Goal: Task Accomplishment & Management: Use online tool/utility

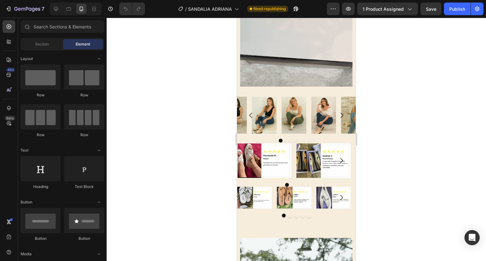
scroll to position [1546, 0]
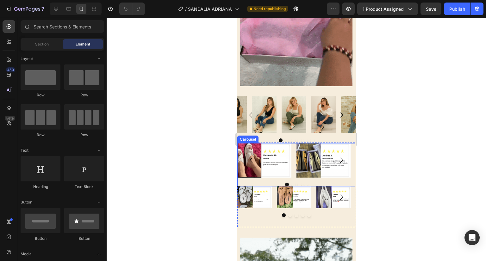
click at [340, 158] on icon "Carousel Next Arrow" at bounding box center [341, 160] width 3 height 5
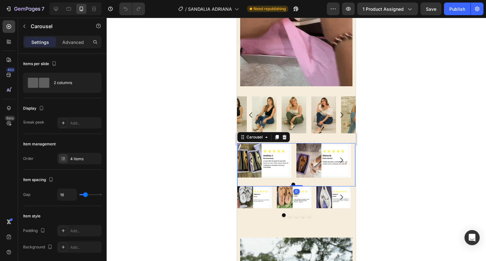
click at [340, 158] on icon "Carousel Next Arrow" at bounding box center [341, 160] width 3 height 5
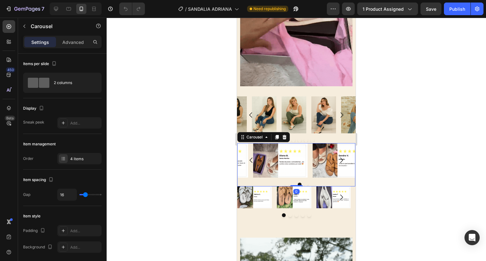
click at [340, 158] on icon "Carousel Next Arrow" at bounding box center [341, 160] width 3 height 5
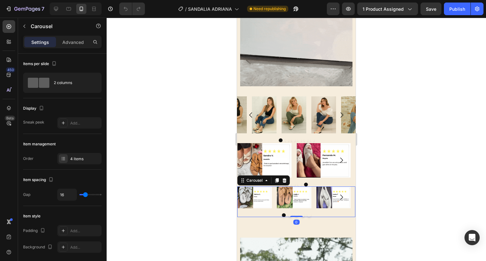
click at [338, 194] on icon "Carousel Next Arrow" at bounding box center [342, 198] width 8 height 8
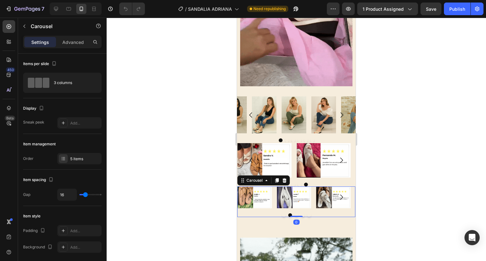
click at [338, 194] on icon "Carousel Next Arrow" at bounding box center [342, 198] width 8 height 8
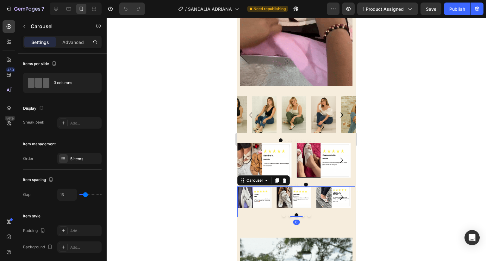
click at [338, 194] on icon "Carousel Next Arrow" at bounding box center [342, 198] width 8 height 8
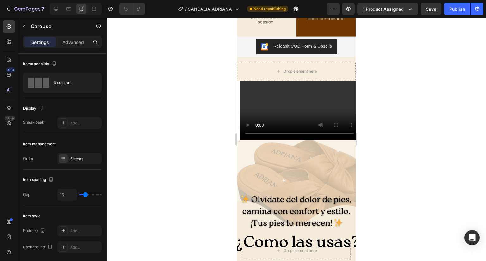
scroll to position [2965, 0]
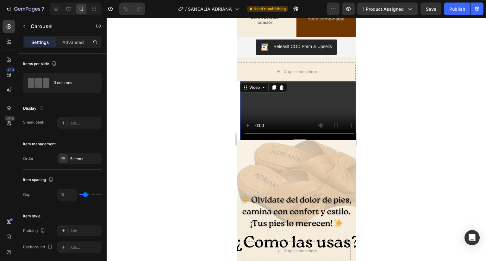
click at [272, 94] on video at bounding box center [299, 111] width 119 height 60
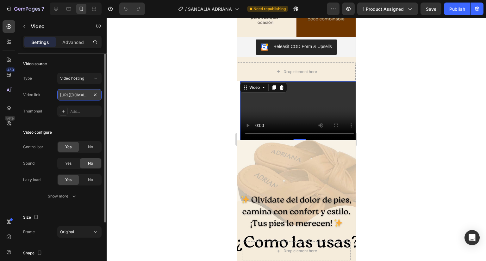
click at [74, 97] on input "[URL][DOMAIN_NAME]" at bounding box center [79, 94] width 44 height 11
type input "[URL][DOMAIN_NAME]"
click at [76, 110] on div "Add..." at bounding box center [85, 112] width 30 height 6
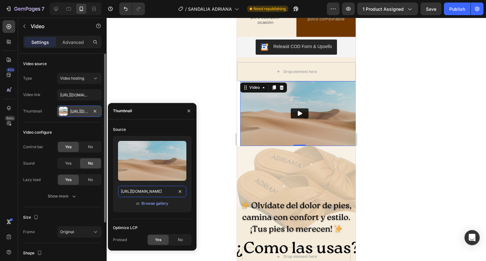
click at [147, 193] on input "[URL][DOMAIN_NAME]" at bounding box center [152, 191] width 68 height 11
paste input "[DOMAIN_NAME][URL]"
type input "[URL][DOMAIN_NAME]"
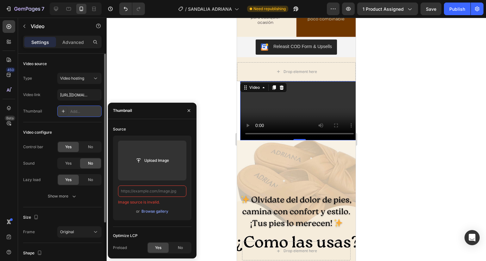
paste input "[URL][DOMAIN_NAME]"
type input "[URL][DOMAIN_NAME]"
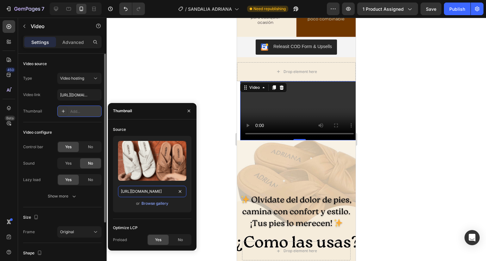
scroll to position [0, 90]
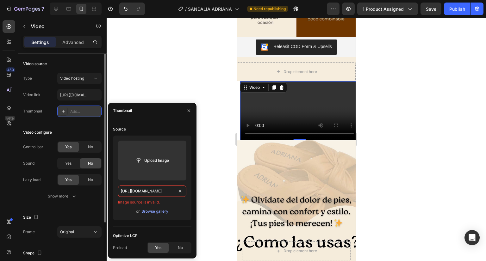
click at [160, 193] on input "[URL][DOMAIN_NAME]" at bounding box center [152, 191] width 68 height 11
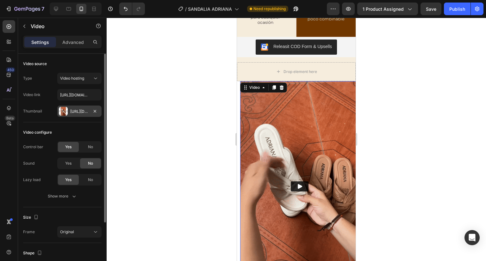
scroll to position [0, 0]
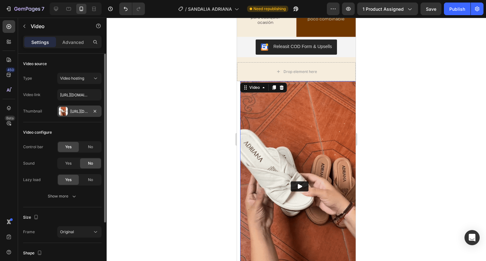
click at [380, 115] on div at bounding box center [297, 140] width 380 height 244
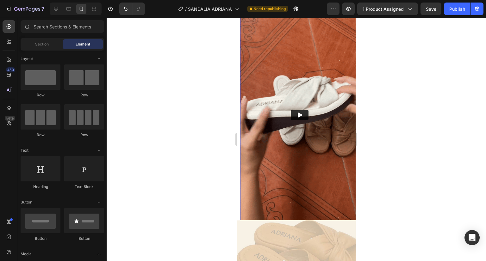
scroll to position [3037, 0]
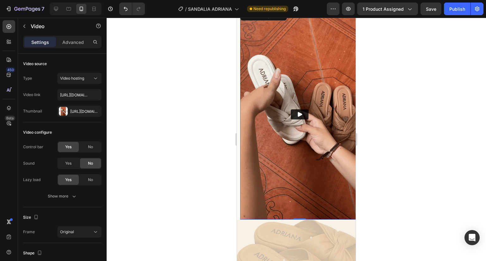
click at [298, 112] on icon "Play" at bounding box center [300, 114] width 4 height 5
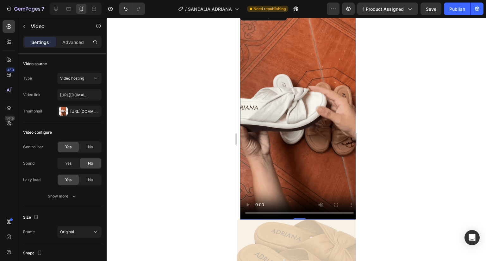
scroll to position [2996, 0]
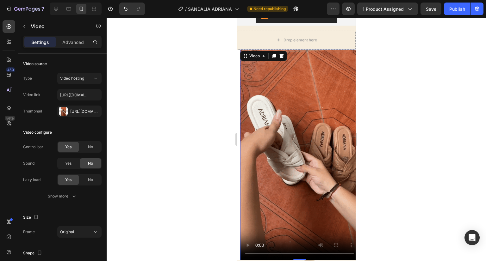
click at [286, 101] on video at bounding box center [299, 155] width 119 height 211
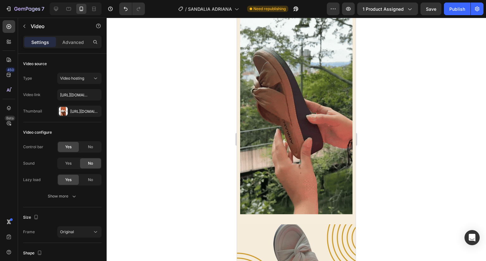
scroll to position [1761, 0]
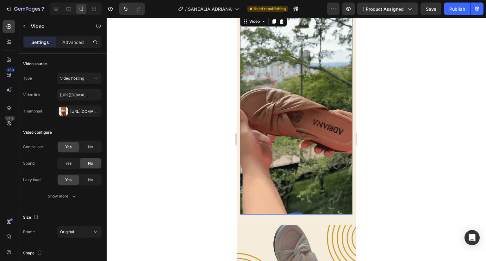
click at [307, 80] on video at bounding box center [296, 115] width 112 height 200
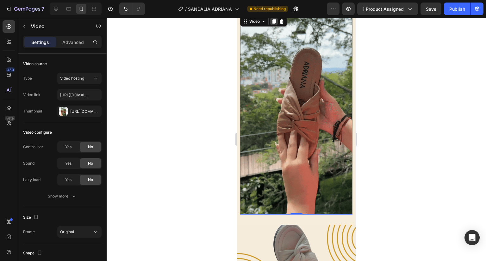
click at [275, 21] on icon at bounding box center [274, 21] width 3 height 4
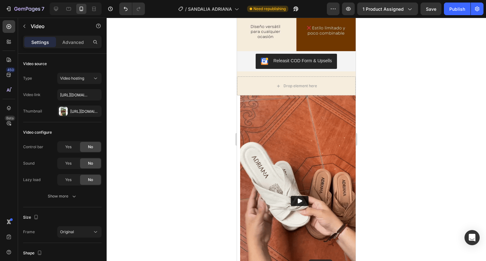
scroll to position [3162, 0]
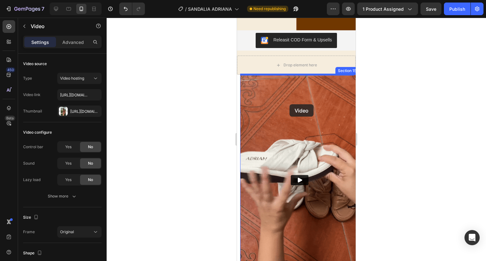
drag, startPoint x: 305, startPoint y: 90, endPoint x: 290, endPoint y: 105, distance: 21.0
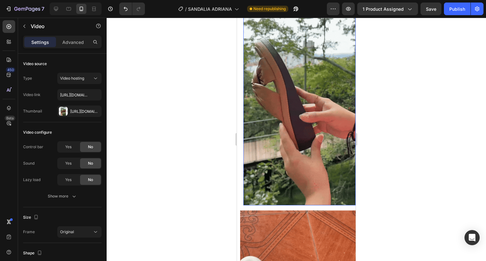
scroll to position [3254, 0]
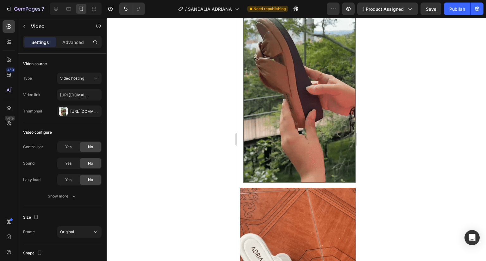
click at [291, 101] on video at bounding box center [299, 83] width 112 height 200
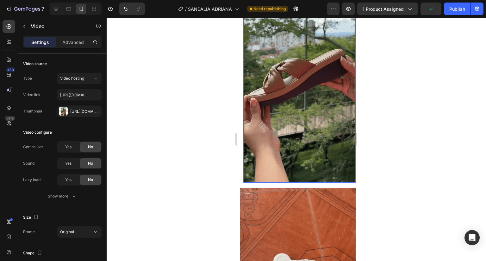
click at [294, 93] on video at bounding box center [299, 83] width 112 height 200
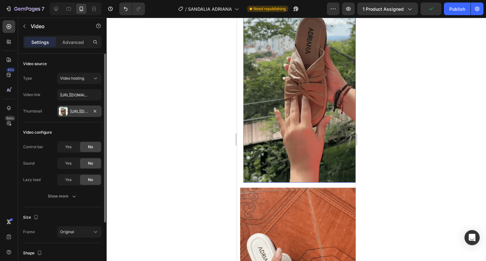
click at [81, 110] on div "[URL][DOMAIN_NAME]" at bounding box center [79, 112] width 18 height 6
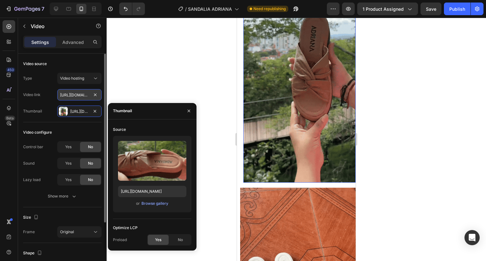
click at [72, 93] on input "[URL][DOMAIN_NAME]" at bounding box center [79, 94] width 44 height 11
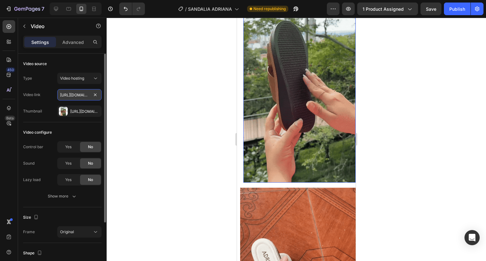
paste input "6_1.gif?v=1756310451"
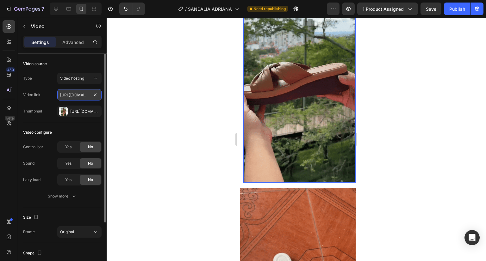
scroll to position [0, 114]
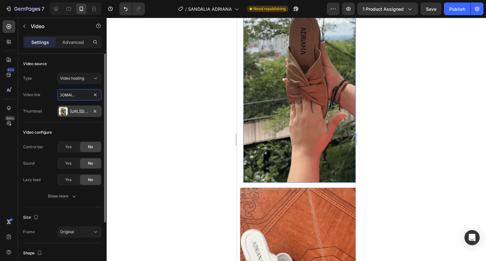
type input "[URL][DOMAIN_NAME]"
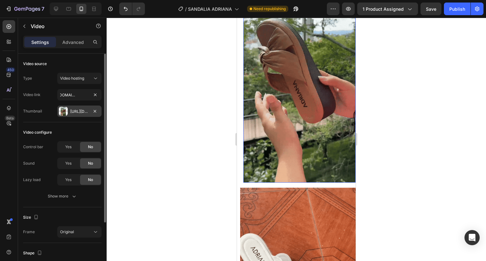
click at [78, 112] on div "[URL][DOMAIN_NAME]" at bounding box center [79, 112] width 18 height 6
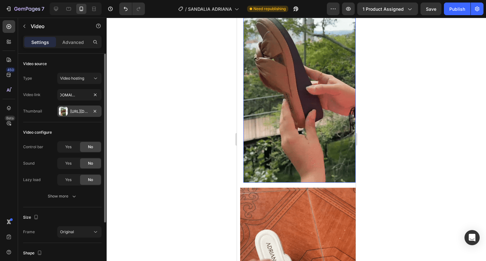
scroll to position [0, 0]
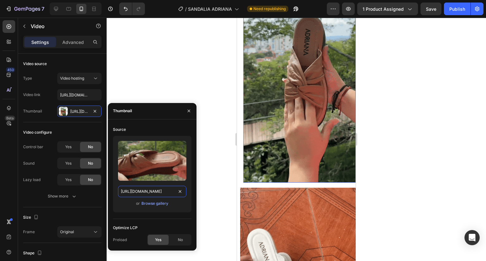
click at [149, 192] on input "[URL][DOMAIN_NAME]" at bounding box center [152, 191] width 68 height 11
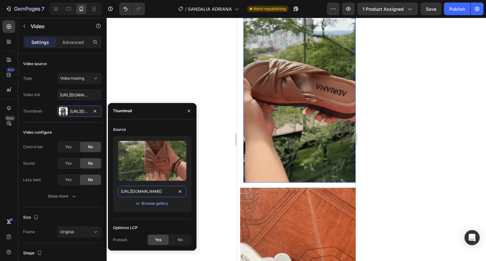
paste input "6_1.gif?v=1756310451"
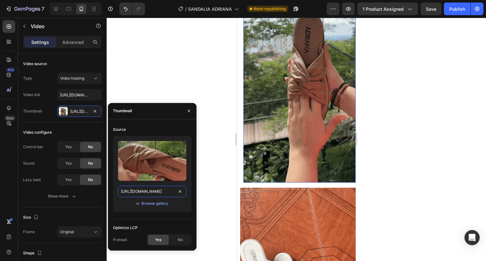
type input "[URL][DOMAIN_NAME]"
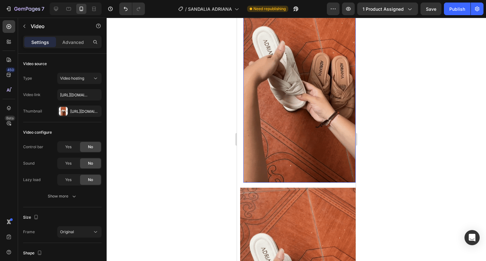
click at [210, 105] on div at bounding box center [297, 140] width 380 height 244
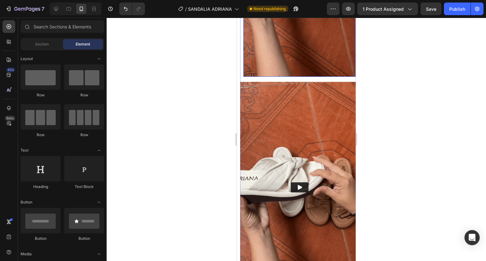
scroll to position [3360, 0]
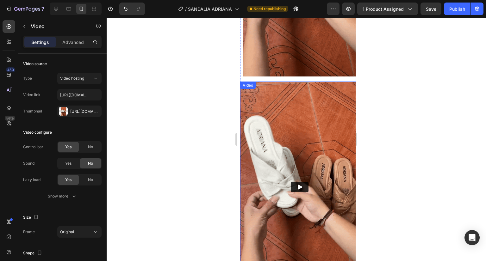
click at [306, 118] on img at bounding box center [299, 187] width 119 height 211
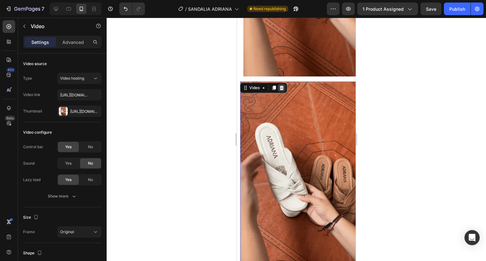
click at [282, 86] on icon at bounding box center [282, 88] width 4 height 4
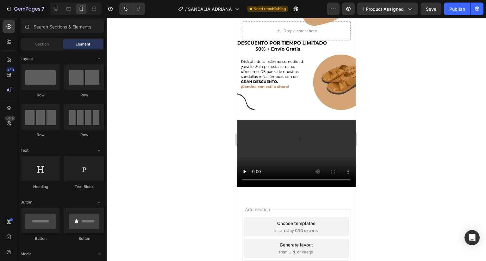
scroll to position [3734, 0]
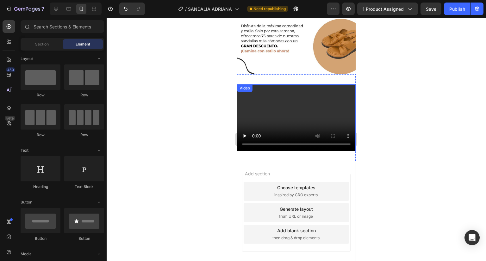
click at [292, 111] on video at bounding box center [296, 118] width 119 height 67
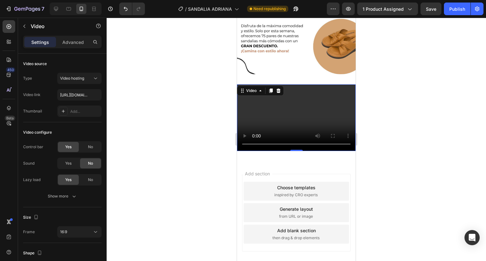
click at [281, 105] on video at bounding box center [296, 118] width 119 height 67
click at [67, 94] on input "[URL][DOMAIN_NAME]" at bounding box center [79, 94] width 44 height 11
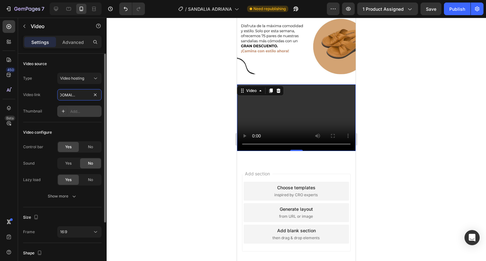
type input "[URL][DOMAIN_NAME]"
click at [82, 111] on div "Add..." at bounding box center [85, 112] width 30 height 6
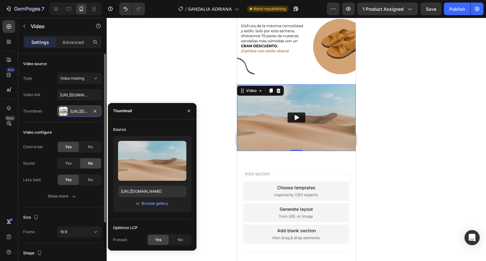
click at [82, 111] on div "[URL][DOMAIN_NAME]" at bounding box center [79, 112] width 18 height 6
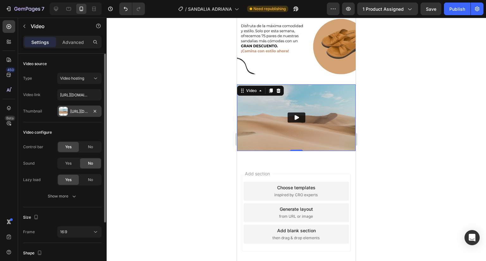
click at [83, 110] on div "[URL][DOMAIN_NAME]" at bounding box center [79, 112] width 18 height 6
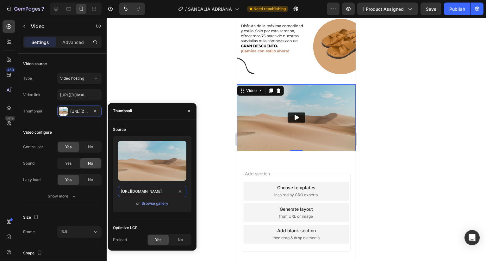
click at [146, 197] on input "[URL][DOMAIN_NAME]" at bounding box center [152, 191] width 68 height 11
paste input "[DOMAIN_NAME][URL]"
type input "[URL][DOMAIN_NAME]"
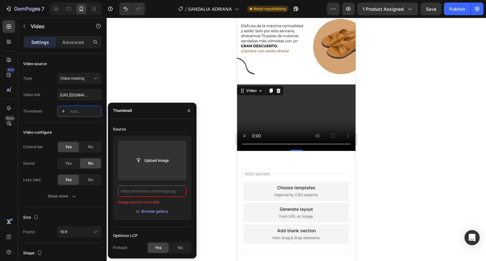
click at [163, 191] on input "text" at bounding box center [152, 191] width 68 height 11
paste input "[URL][DOMAIN_NAME]"
type input "[URL][DOMAIN_NAME]"
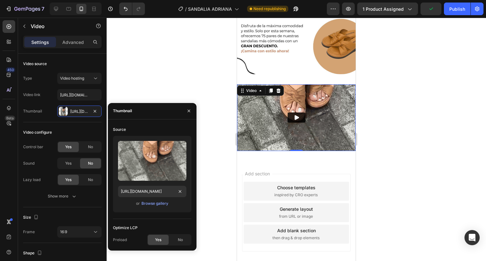
click at [371, 120] on div at bounding box center [297, 140] width 380 height 244
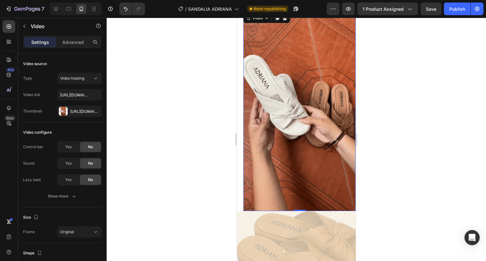
scroll to position [3213, 0]
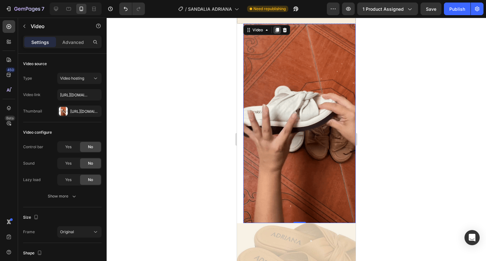
click at [277, 31] on icon at bounding box center [277, 30] width 5 height 5
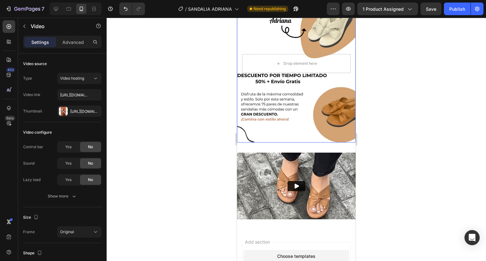
scroll to position [3925, 0]
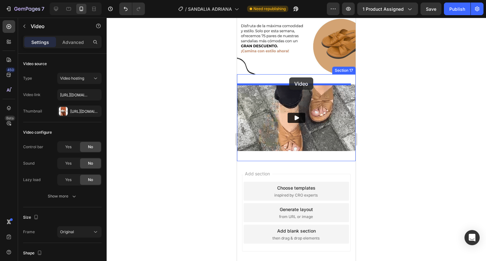
drag, startPoint x: 303, startPoint y: 91, endPoint x: 289, endPoint y: 78, distance: 19.2
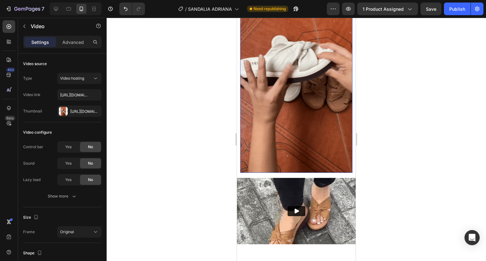
scroll to position [4050, 0]
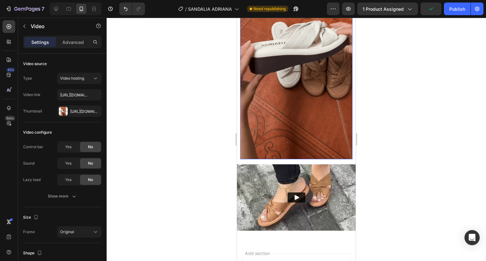
click at [267, 118] on video at bounding box center [296, 59] width 112 height 200
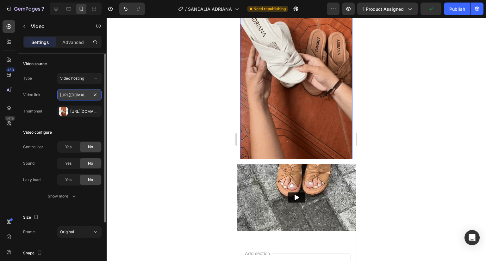
click at [80, 96] on input "[URL][DOMAIN_NAME]" at bounding box center [79, 94] width 44 height 11
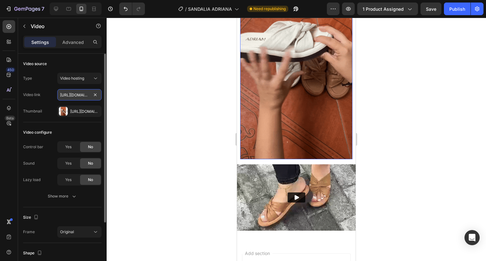
paste input "7_1.gif?v=1756311009"
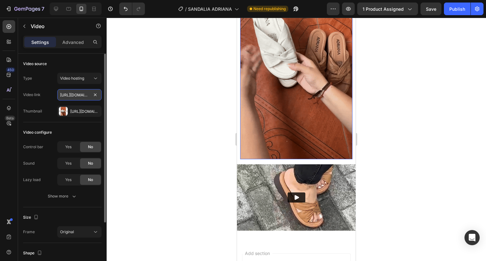
scroll to position [0, 114]
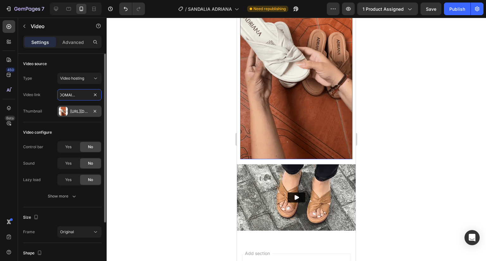
type input "[URL][DOMAIN_NAME]"
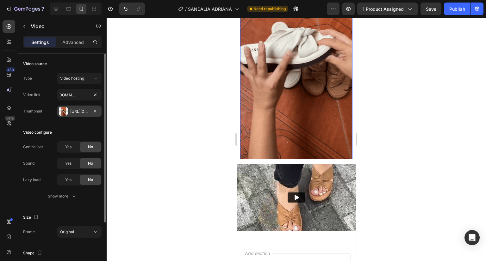
scroll to position [0, 0]
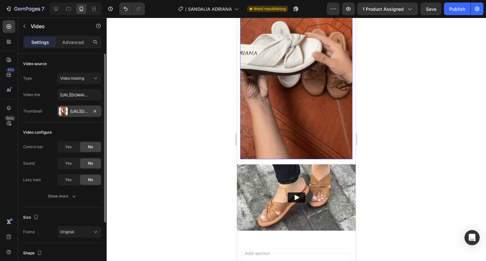
click at [81, 108] on div "[URL][DOMAIN_NAME]" at bounding box center [79, 111] width 44 height 11
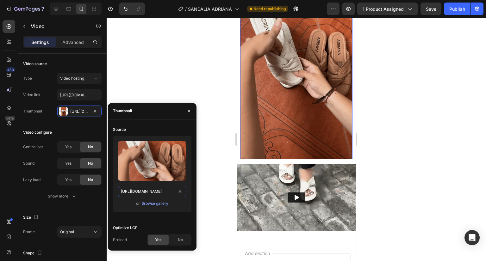
click at [143, 191] on input "[URL][DOMAIN_NAME]" at bounding box center [152, 191] width 68 height 11
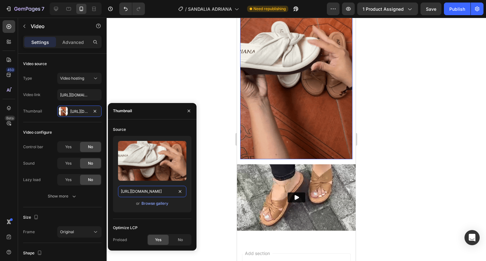
paste input "7_1.gif?v=1756311009"
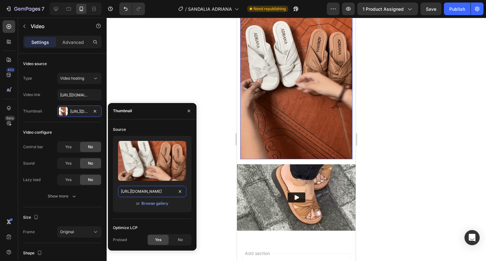
type input "[URL][DOMAIN_NAME]"
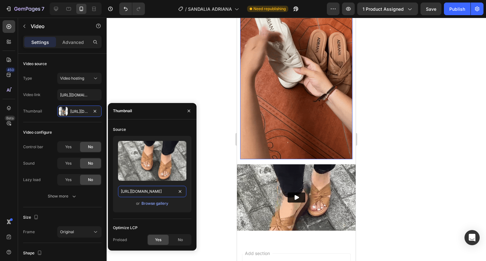
scroll to position [0, 90]
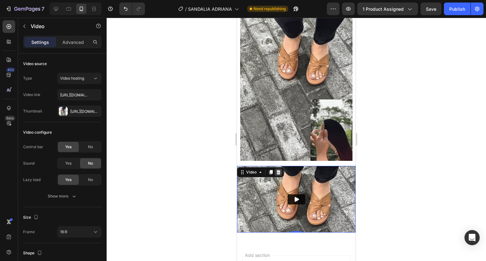
click at [277, 170] on icon at bounding box center [279, 172] width 4 height 4
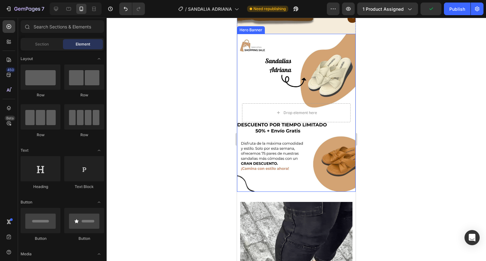
scroll to position [3617, 0]
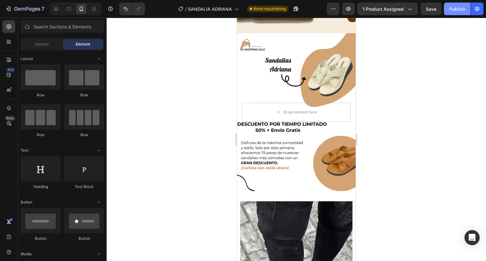
click at [456, 10] on div "Publish" at bounding box center [457, 9] width 16 height 7
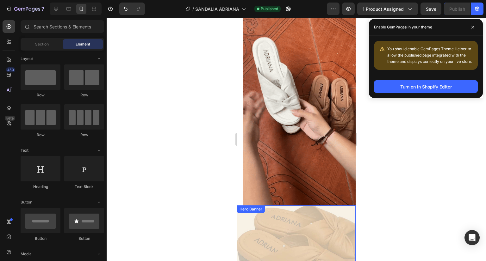
scroll to position [3226, 0]
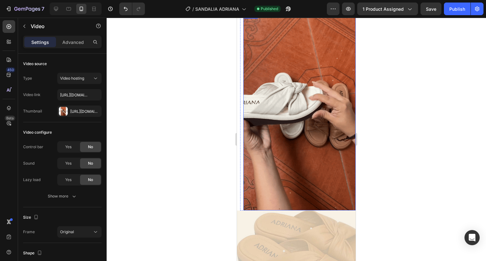
click at [283, 68] on video at bounding box center [299, 111] width 112 height 200
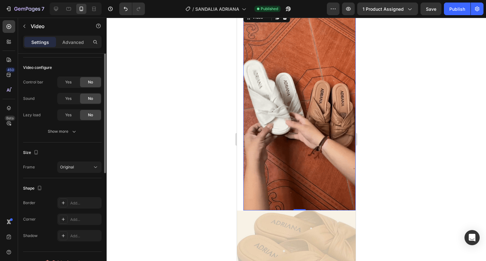
scroll to position [0, 0]
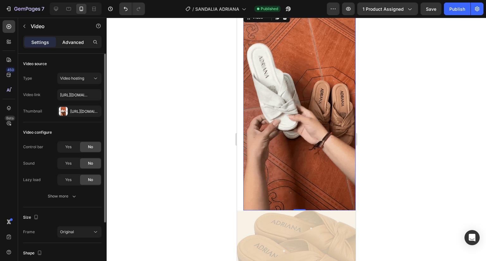
click at [75, 42] on p "Advanced" at bounding box center [73, 42] width 22 height 7
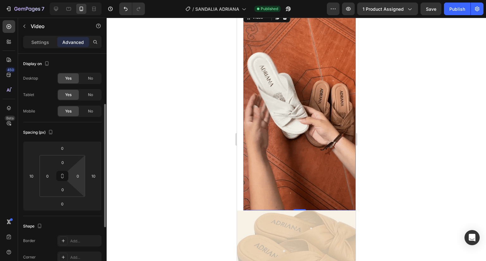
scroll to position [52, 0]
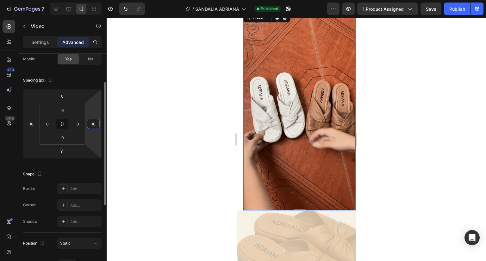
click at [92, 123] on input "10" at bounding box center [93, 123] width 9 height 9
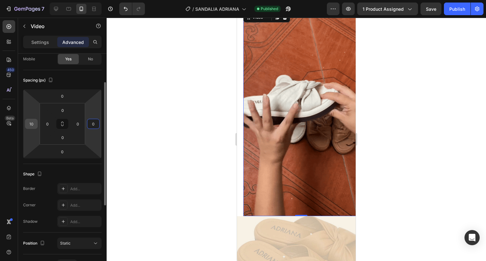
type input "0"
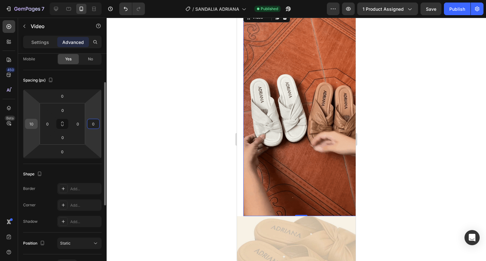
click at [34, 123] on input "10" at bounding box center [31, 123] width 9 height 9
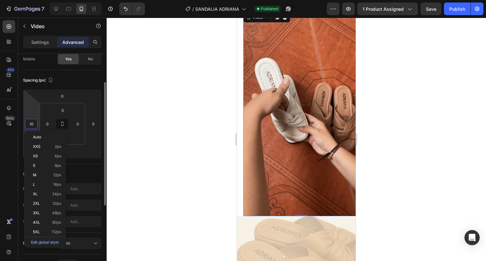
type input "0"
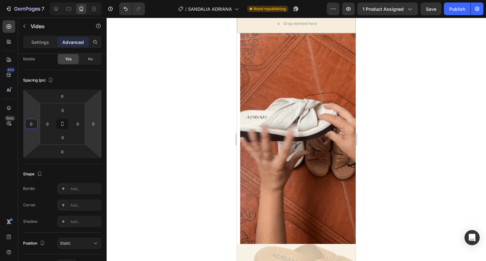
scroll to position [2946, 0]
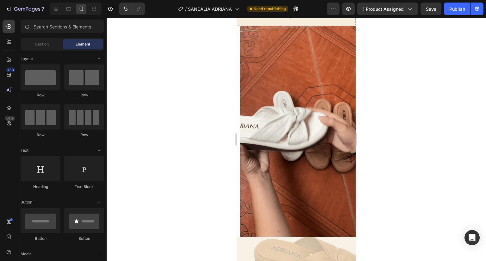
click at [237, 97] on section "Video Section 15" at bounding box center [296, 131] width 119 height 211
click at [238, 86] on section "Video Section 15" at bounding box center [296, 131] width 119 height 211
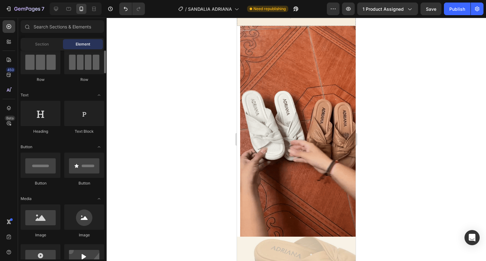
scroll to position [0, 0]
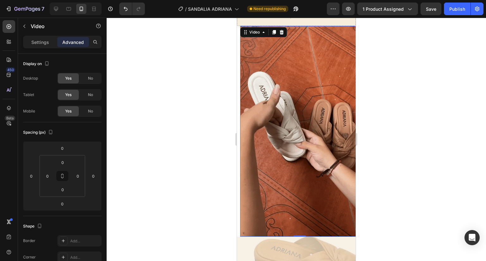
click at [248, 74] on video at bounding box center [299, 131] width 119 height 211
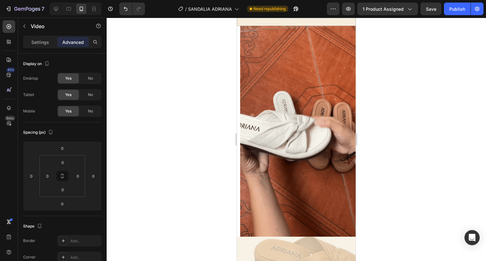
click at [238, 66] on section "Video Section 15" at bounding box center [296, 131] width 119 height 211
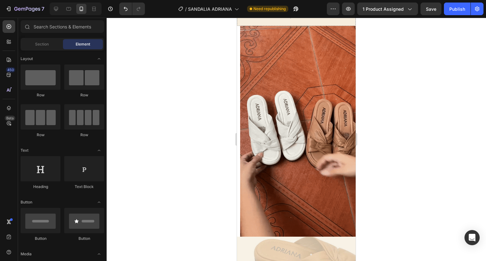
click at [238, 66] on section "Video Section 15" at bounding box center [296, 131] width 119 height 211
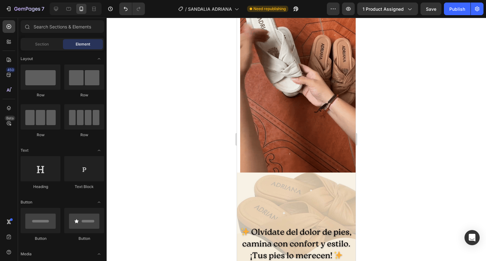
scroll to position [3010, 0]
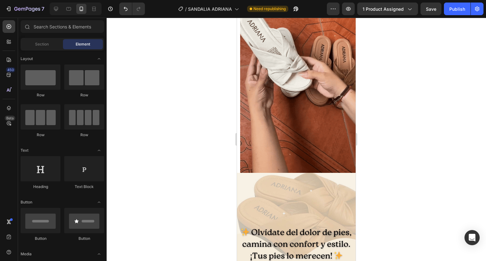
click at [239, 129] on section "Video Section 15" at bounding box center [296, 67] width 119 height 211
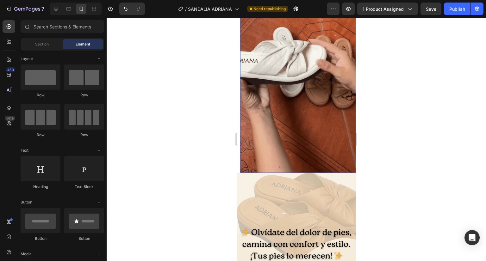
click at [265, 115] on video at bounding box center [299, 67] width 119 height 211
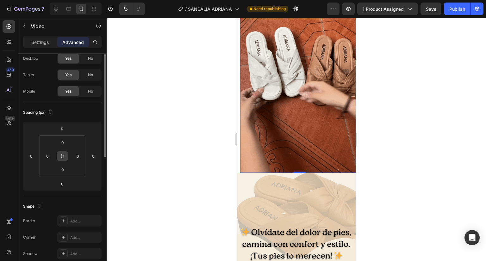
scroll to position [0, 0]
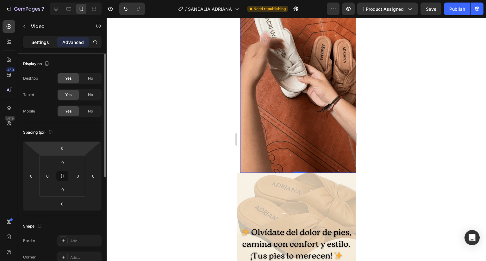
click at [40, 44] on p "Settings" at bounding box center [40, 42] width 18 height 7
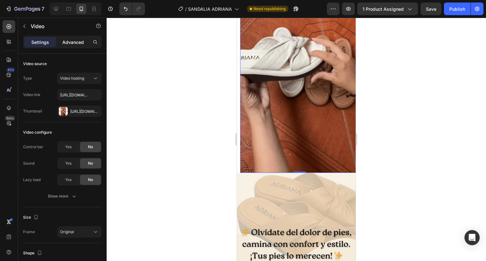
click at [72, 43] on p "Advanced" at bounding box center [73, 42] width 22 height 7
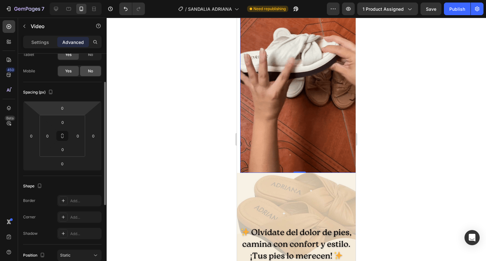
scroll to position [45, 0]
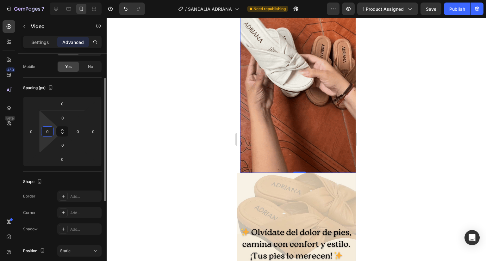
click at [47, 131] on input "0" at bounding box center [47, 131] width 9 height 9
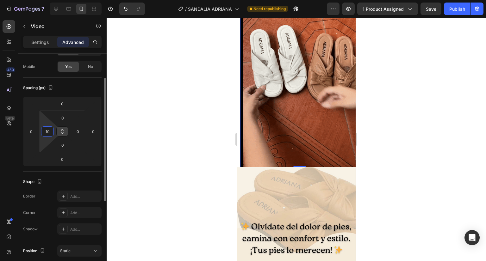
type input "1"
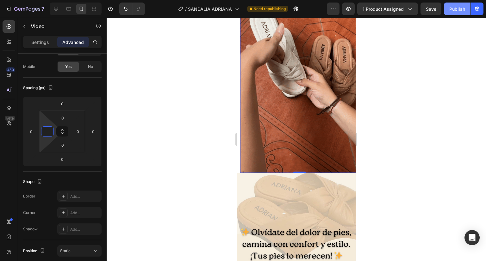
type input "0"
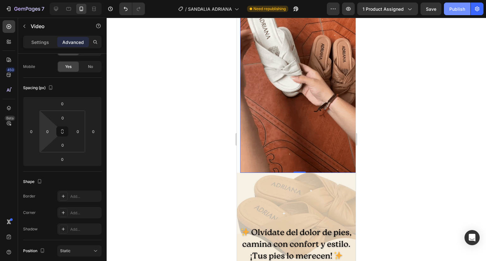
click at [463, 11] on div "Publish" at bounding box center [457, 9] width 16 height 7
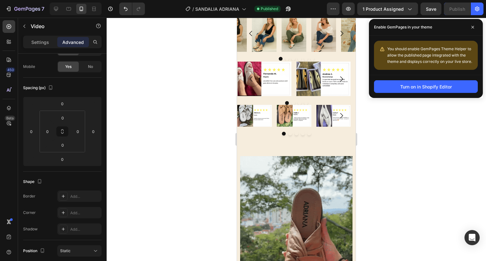
scroll to position [1618, 0]
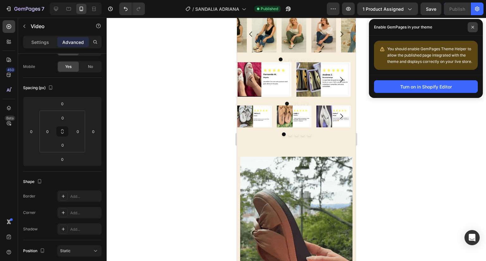
click at [472, 26] on icon at bounding box center [473, 27] width 3 height 3
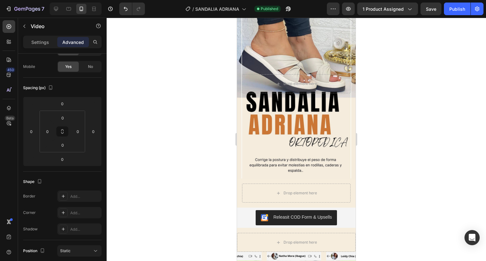
scroll to position [0, 0]
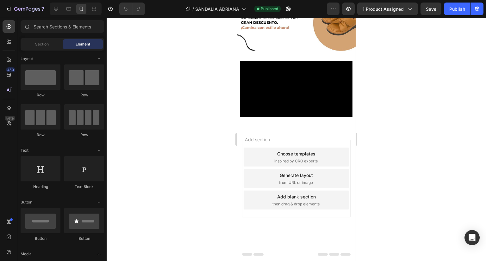
scroll to position [3683, 0]
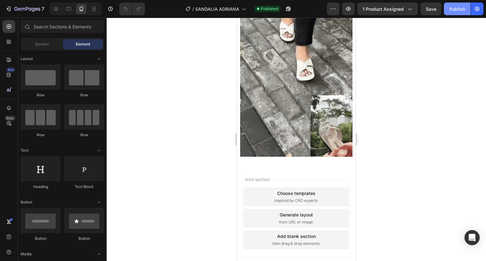
click at [462, 10] on div "Publish" at bounding box center [457, 9] width 16 height 7
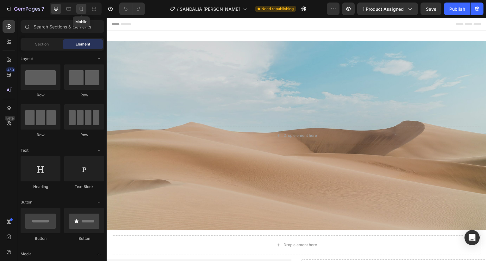
click at [81, 9] on icon at bounding box center [81, 9] width 6 height 6
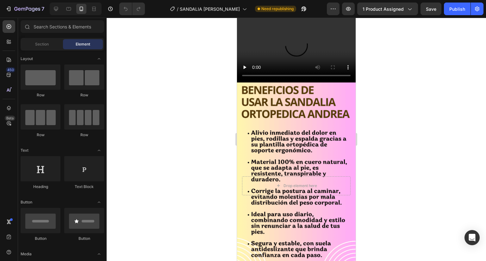
scroll to position [1444, 0]
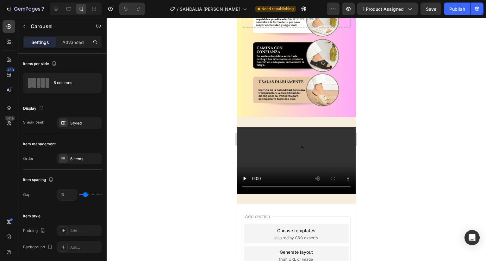
scroll to position [3238, 0]
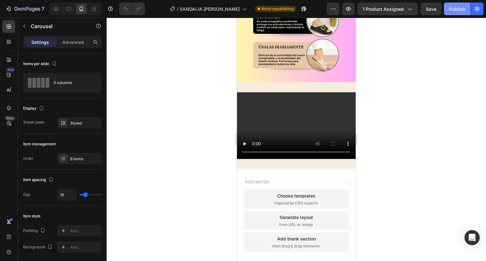
click at [456, 8] on div "Publish" at bounding box center [457, 9] width 16 height 7
